Goal: Transaction & Acquisition: Purchase product/service

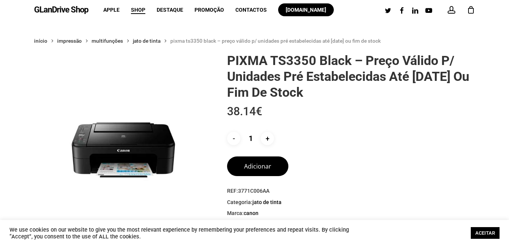
click at [487, 231] on link "ACEITAR" at bounding box center [485, 233] width 29 height 12
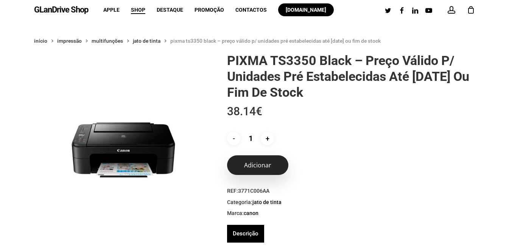
click at [257, 164] on button "Adicionar" at bounding box center [257, 166] width 61 height 20
click at [259, 163] on button "Adicionar" at bounding box center [257, 166] width 61 height 20
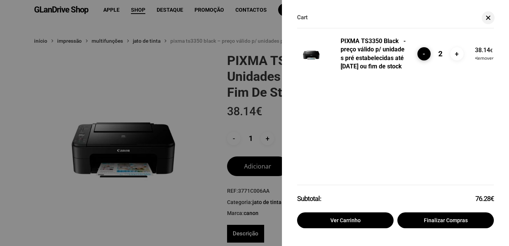
click at [422, 58] on input "-" at bounding box center [423, 53] width 13 height 13
type input "1"
click at [422, 58] on div "PIXMA TS3350 Black - preço válido p/ unidades pré estabelecidas até [DATE] ou f…" at bounding box center [395, 128] width 227 height 229
click at [489, 16] on span at bounding box center [488, 18] width 5 height 5
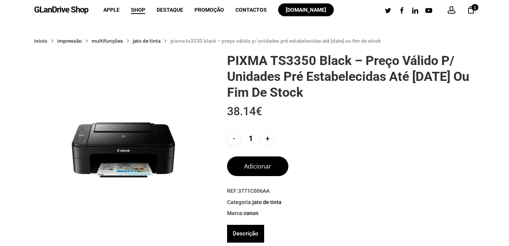
click at [471, 10] on div "1" at bounding box center [474, 8] width 8 height 8
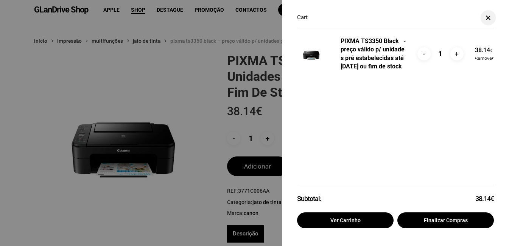
click at [488, 16] on span at bounding box center [488, 18] width 8 height 6
